Goal: Check status: Check status

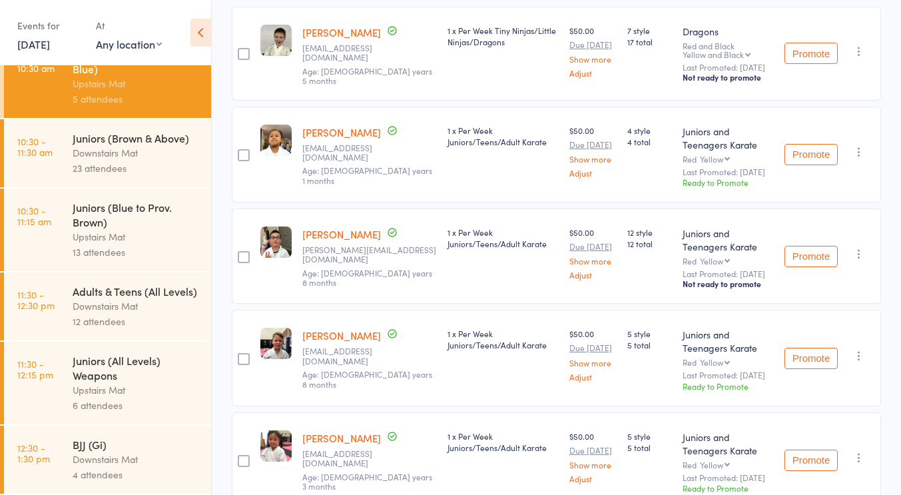
scroll to position [347, 0]
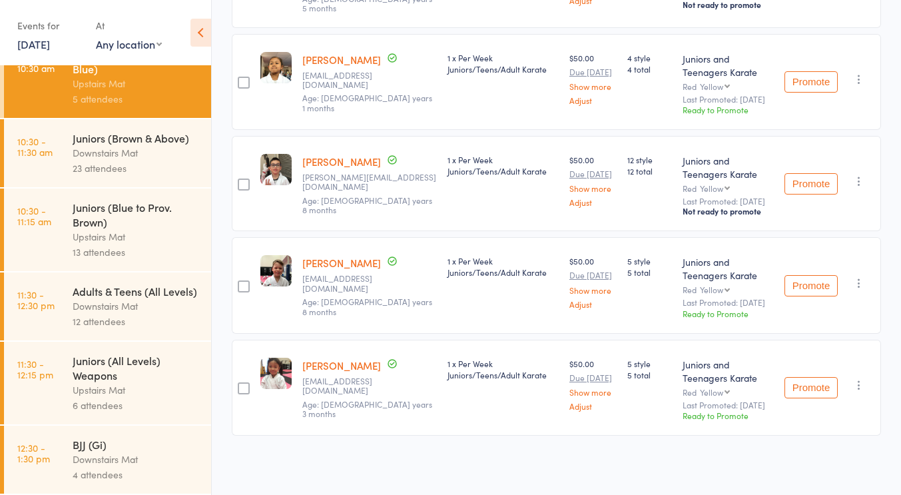
click at [137, 377] on div "Juniors (All Levels) Weapons" at bounding box center [136, 367] width 127 height 29
click at [121, 295] on div "Adults & Teens (All Levels)" at bounding box center [136, 291] width 127 height 15
click at [200, 29] on icon at bounding box center [200, 33] width 21 height 28
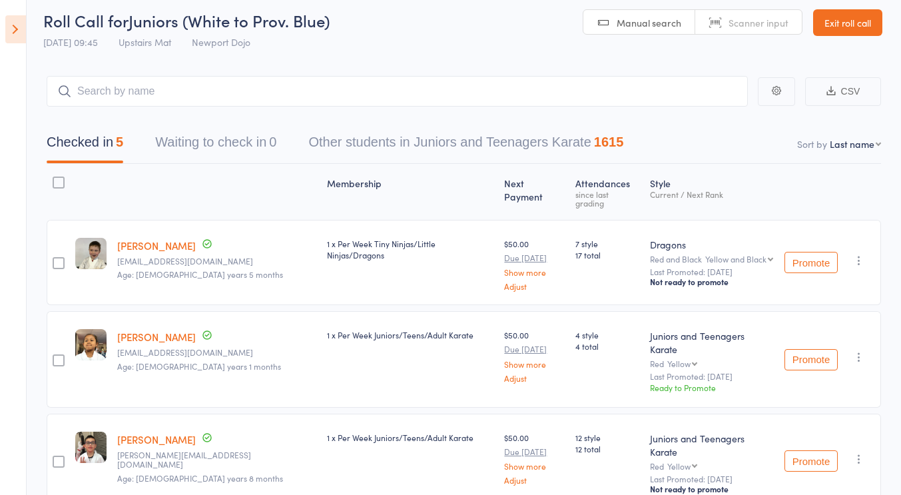
scroll to position [5, 0]
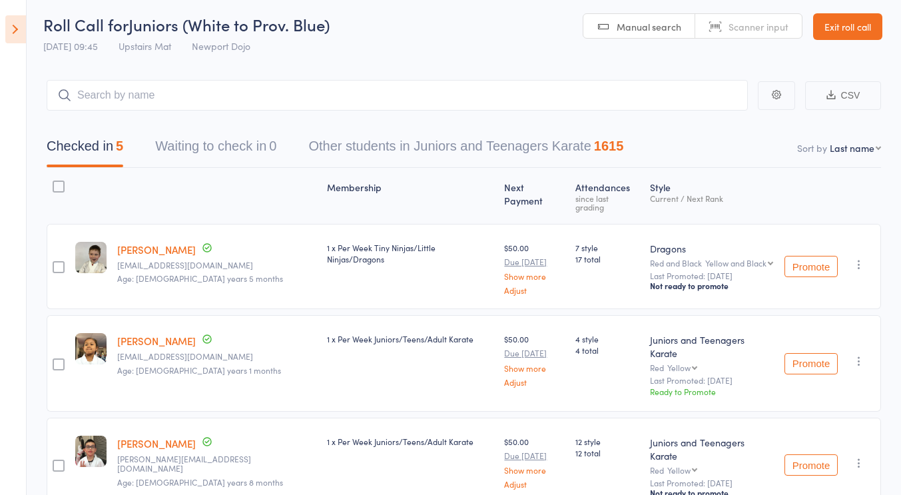
click at [15, 35] on icon at bounding box center [15, 29] width 21 height 28
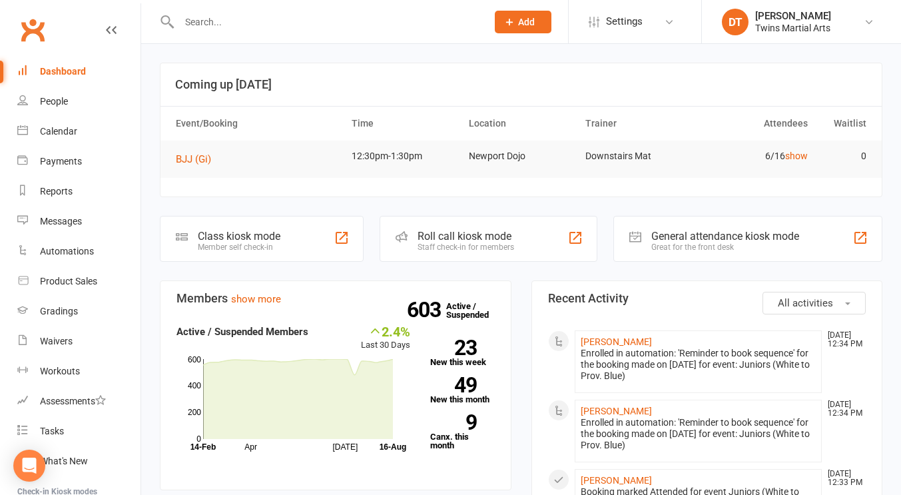
click at [356, 169] on td "12:30pm-1:30pm" at bounding box center [404, 156] width 117 height 31
click at [363, 103] on header "Coming up [DATE]" at bounding box center [521, 84] width 721 height 43
drag, startPoint x: 334, startPoint y: 143, endPoint x: 316, endPoint y: 123, distance: 26.9
click at [316, 123] on table "Event/Booking Time Location Trainer Attendees Waitlist BJJ (Gi) 12:30pm-1:30pm …" at bounding box center [521, 142] width 721 height 72
click at [316, 123] on th "Event/Booking" at bounding box center [258, 124] width 176 height 34
